Goal: Information Seeking & Learning: Learn about a topic

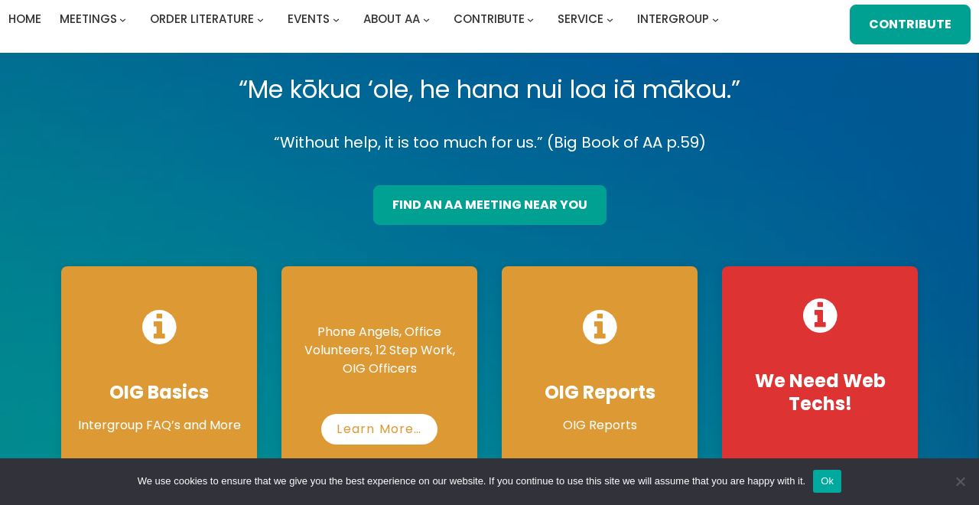
scroll to position [98, 0]
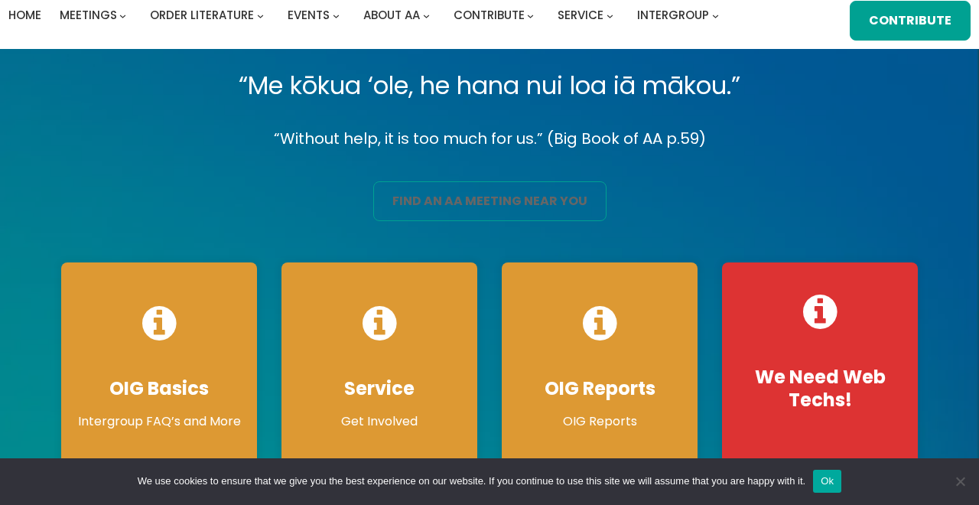
click at [545, 181] on link "find an aa meeting near you" at bounding box center [489, 201] width 233 height 40
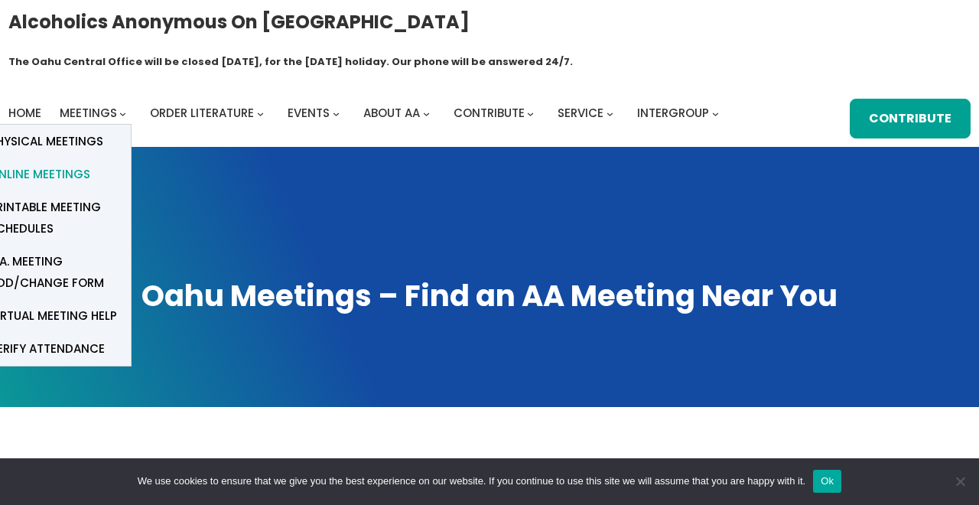
click at [74, 164] on span "Online Meetings" at bounding box center [39, 174] width 101 height 21
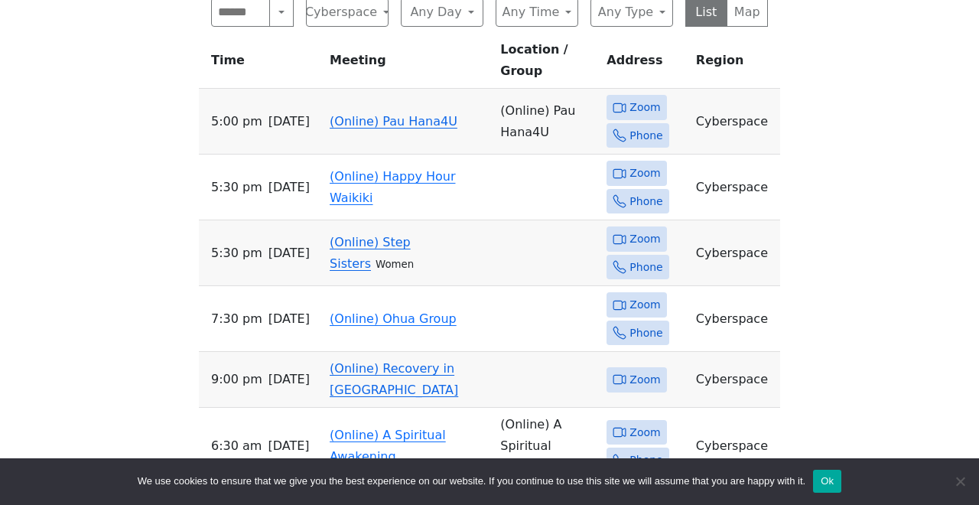
scroll to position [606, 0]
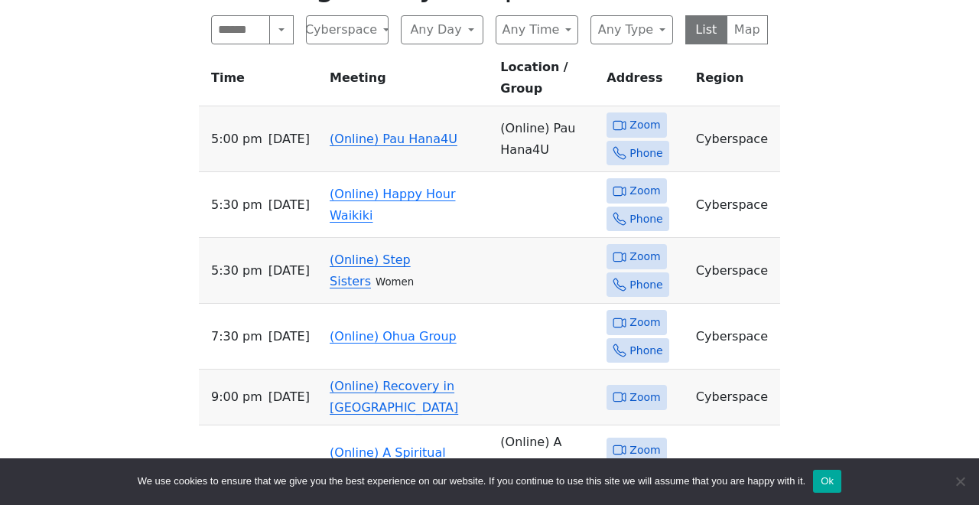
click at [641, 116] on span "Zoom" at bounding box center [645, 125] width 31 height 19
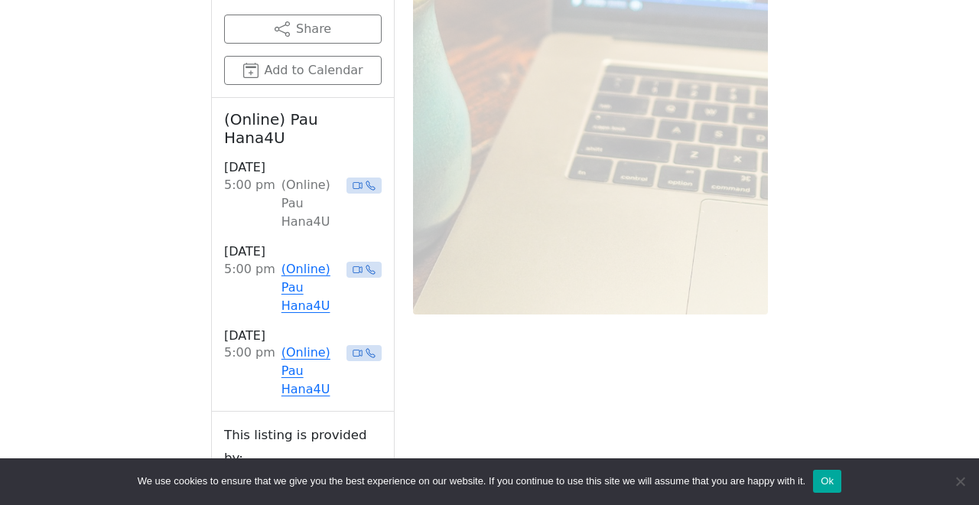
scroll to position [1100, 0]
click at [353, 179] on icon at bounding box center [358, 184] width 10 height 10
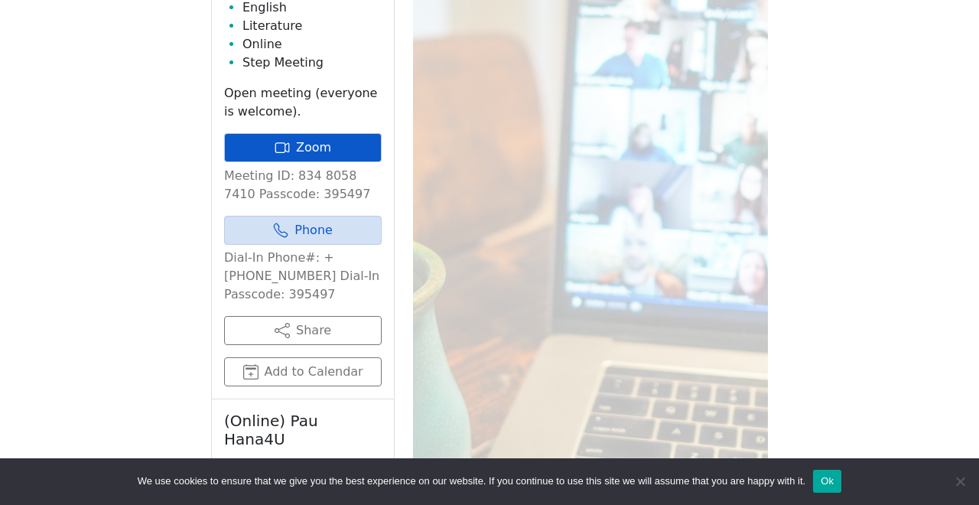
scroll to position [796, 0]
click at [339, 135] on link "Zoom" at bounding box center [303, 149] width 158 height 29
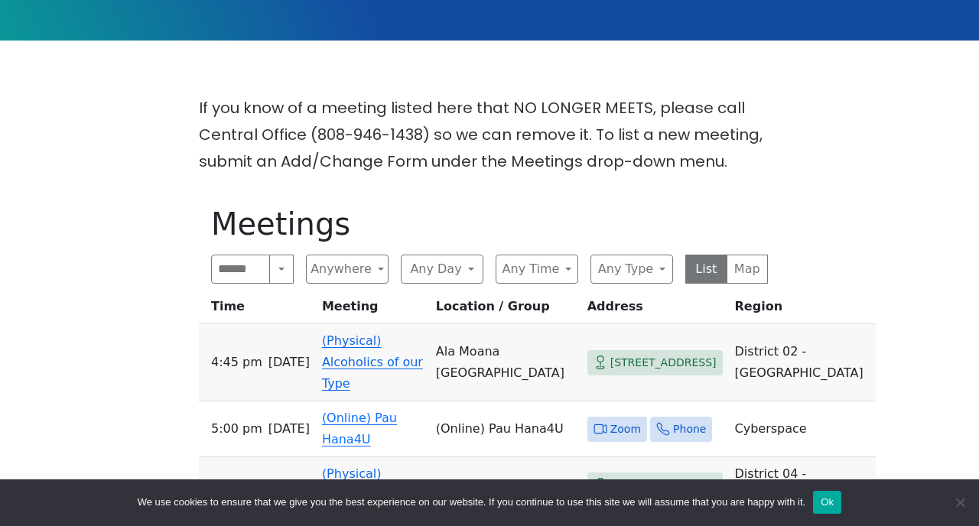
scroll to position [369, 0]
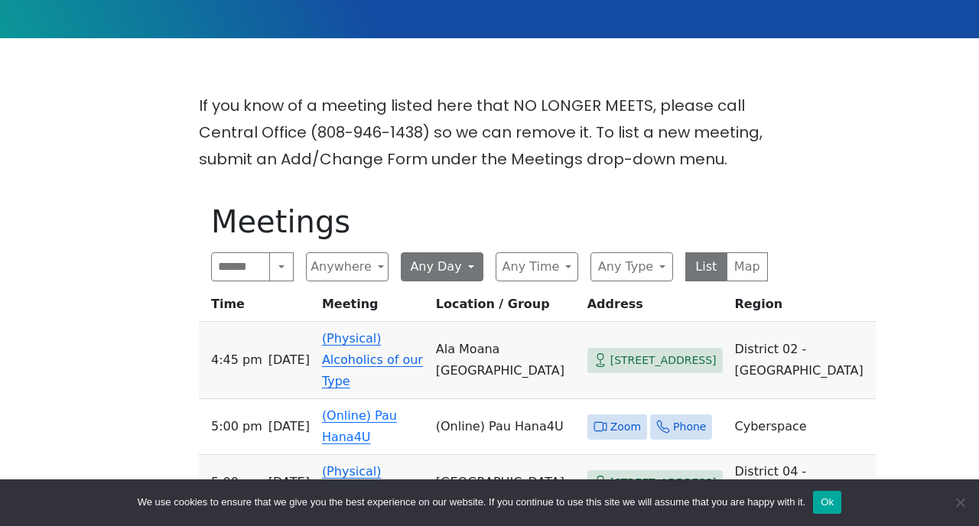
click at [461, 252] on button "Any Day" at bounding box center [442, 266] width 83 height 29
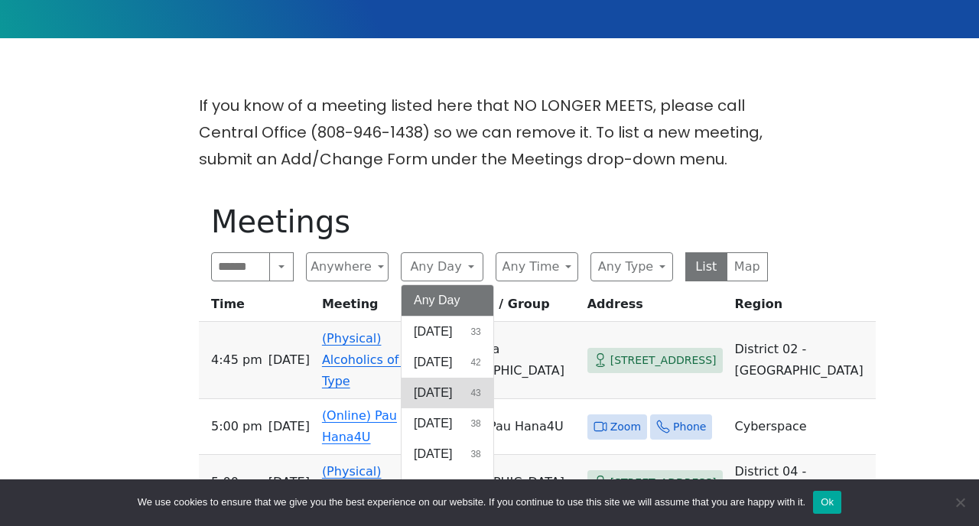
click at [448, 384] on span "[DATE]" at bounding box center [433, 393] width 38 height 18
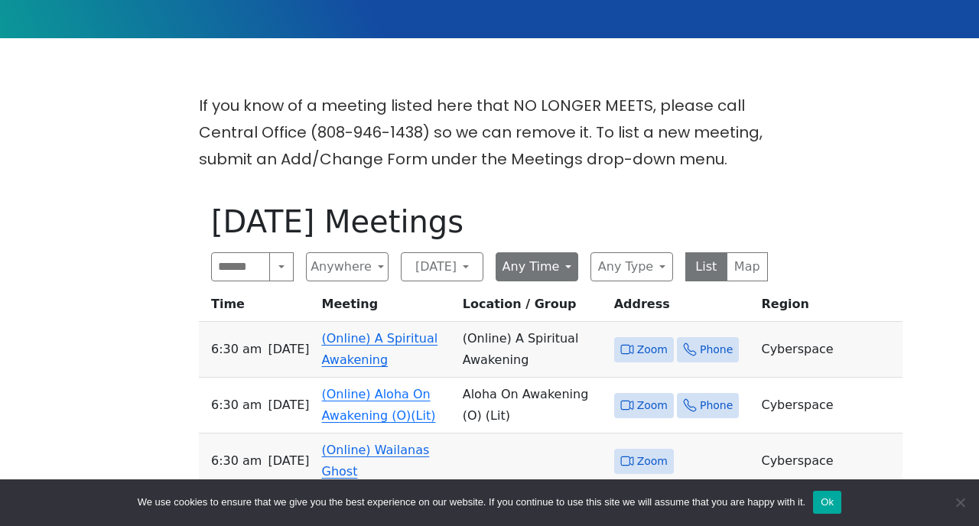
click at [551, 252] on button "Any Time" at bounding box center [537, 266] width 83 height 29
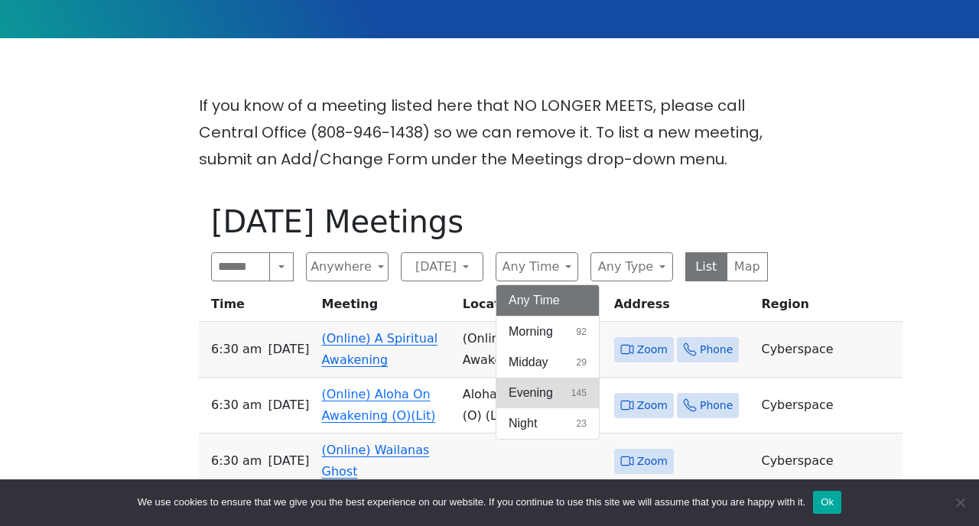
click at [540, 384] on span "Evening" at bounding box center [531, 393] width 44 height 18
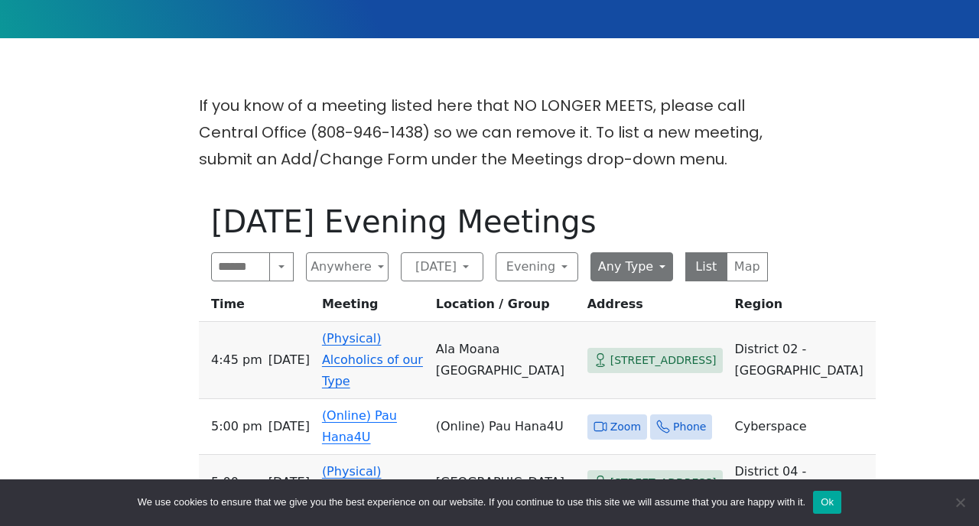
click at [648, 252] on button "Any Type" at bounding box center [632, 266] width 83 height 29
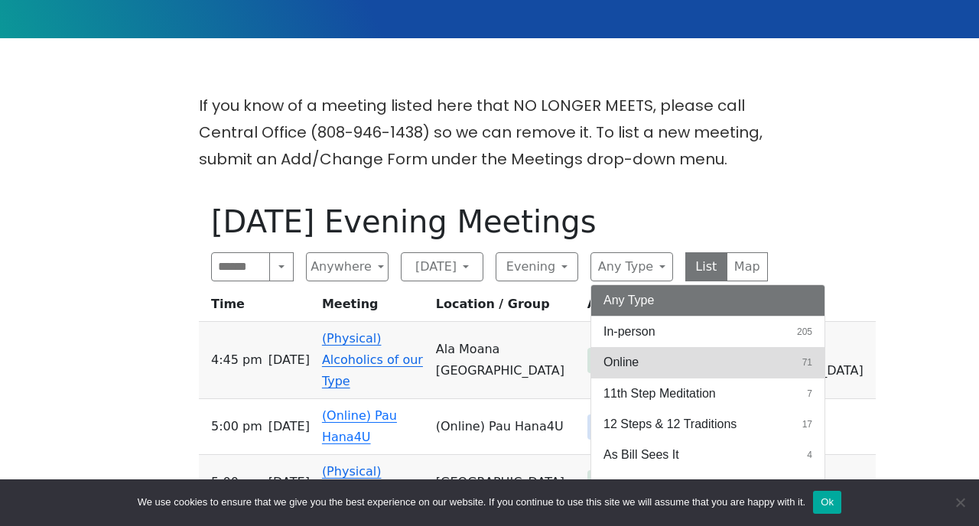
click at [626, 353] on span "Online" at bounding box center [621, 362] width 35 height 18
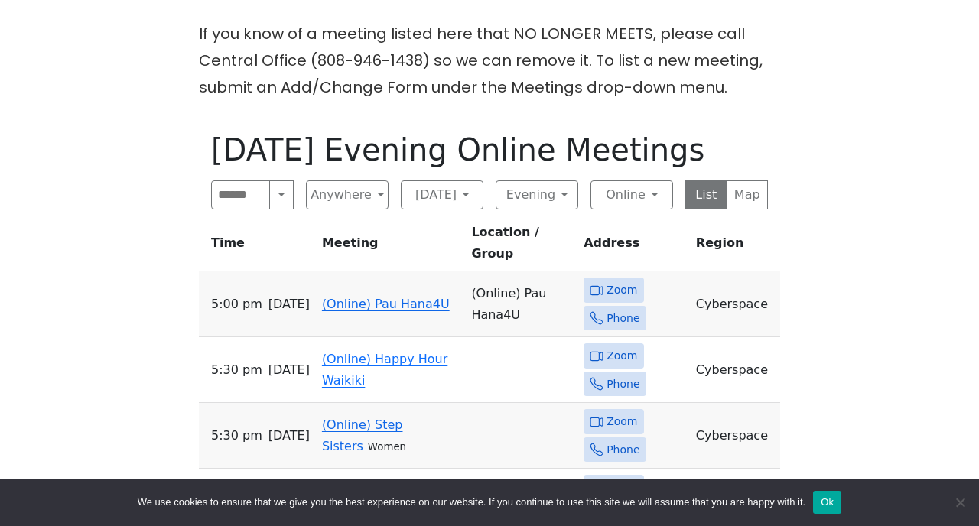
scroll to position [449, 0]
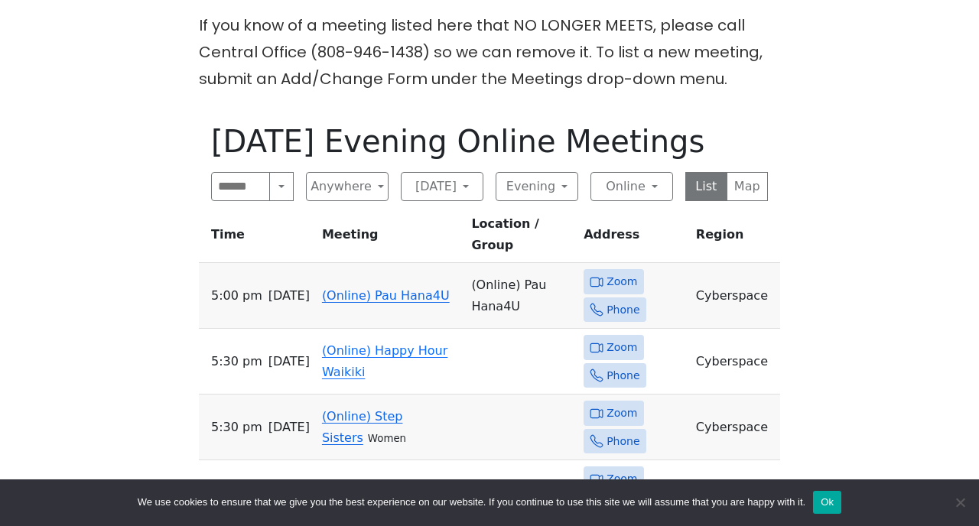
click at [615, 272] on span "Zoom" at bounding box center [622, 281] width 31 height 19
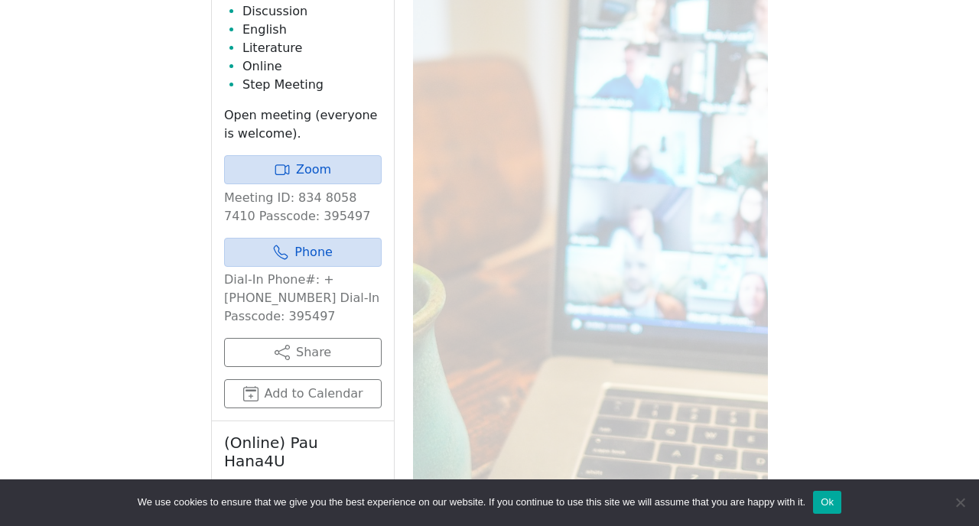
scroll to position [772, 0]
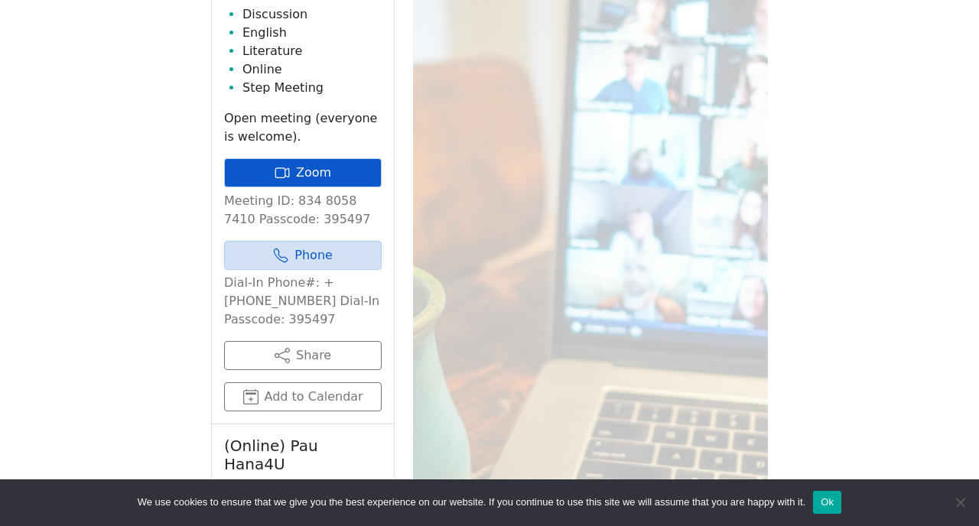
click at [309, 158] on link "Zoom" at bounding box center [303, 172] width 158 height 29
